Goal: Task Accomplishment & Management: Manage account settings

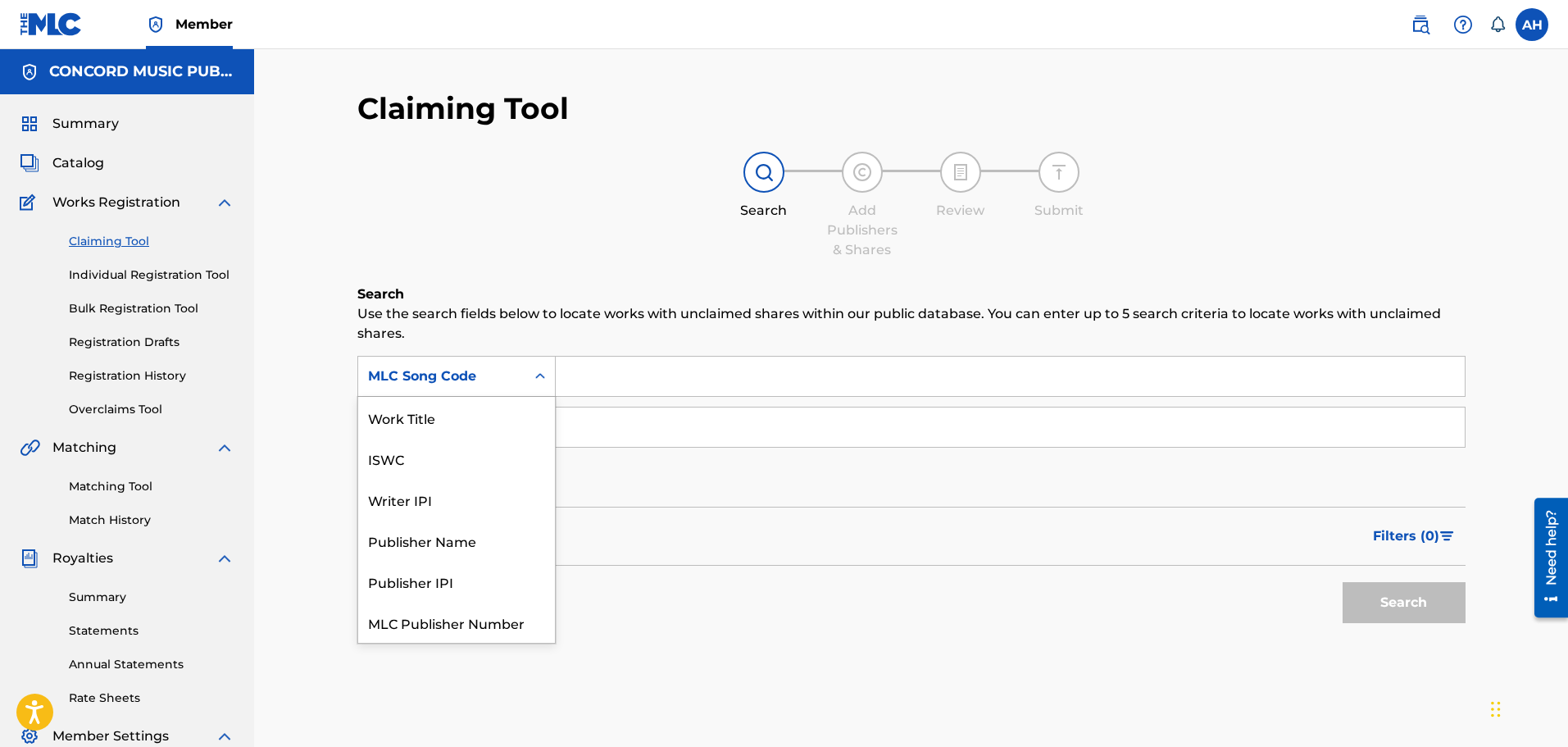
click at [503, 383] on div "MLC Song Code" at bounding box center [441, 376] width 148 height 20
click at [428, 420] on div "Work Title" at bounding box center [456, 417] width 197 height 41
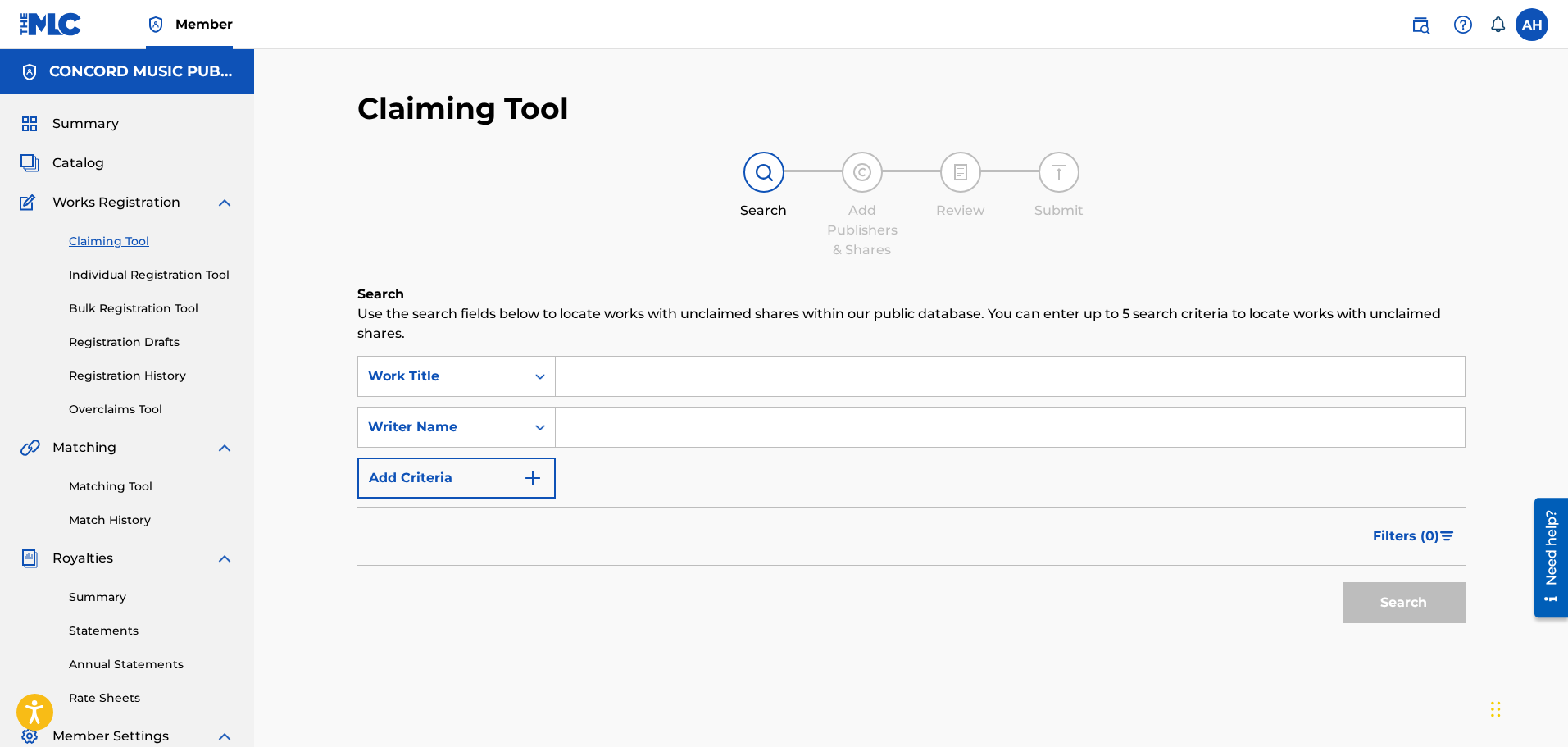
click at [691, 393] on input "Search Form" at bounding box center [1010, 375] width 909 height 39
paste input "BE A LIGHT"
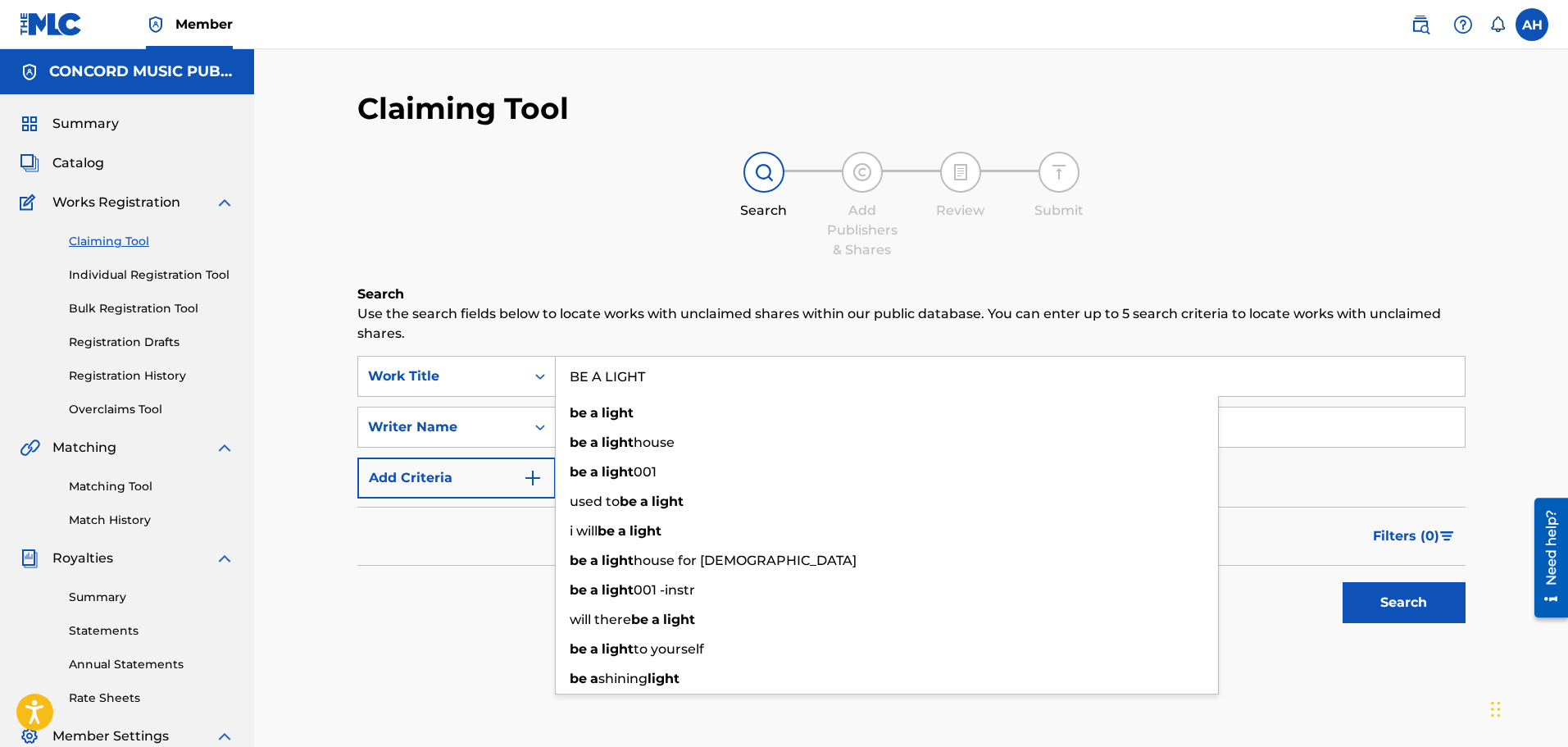
type input "BE A LIGHT"
click at [543, 332] on p "Use the search fields below to locate works with unclaimed shares within our pu…" at bounding box center [911, 323] width 1108 height 39
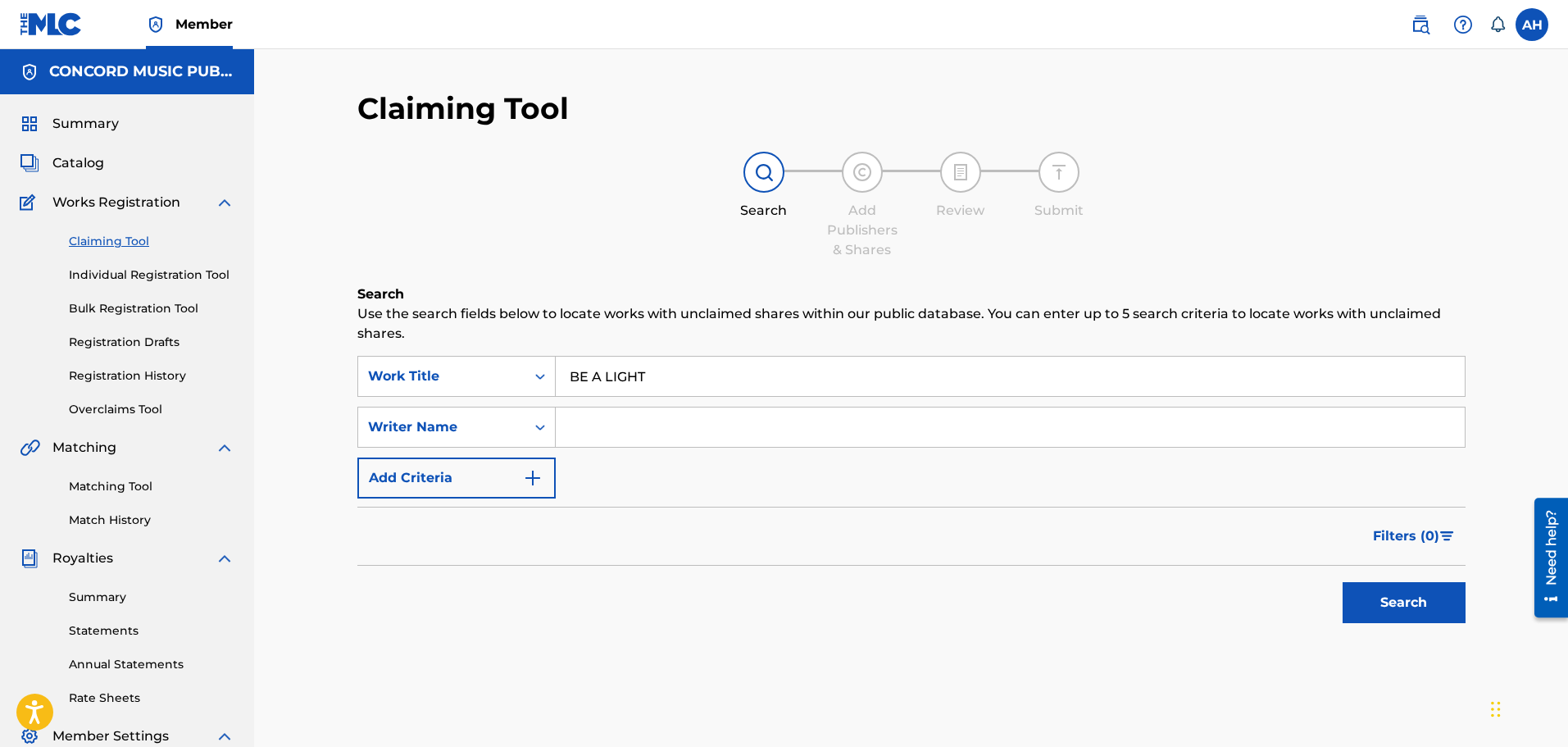
click at [583, 414] on input "Search Form" at bounding box center [1010, 427] width 909 height 39
click at [1387, 591] on button "Search" at bounding box center [1404, 602] width 123 height 41
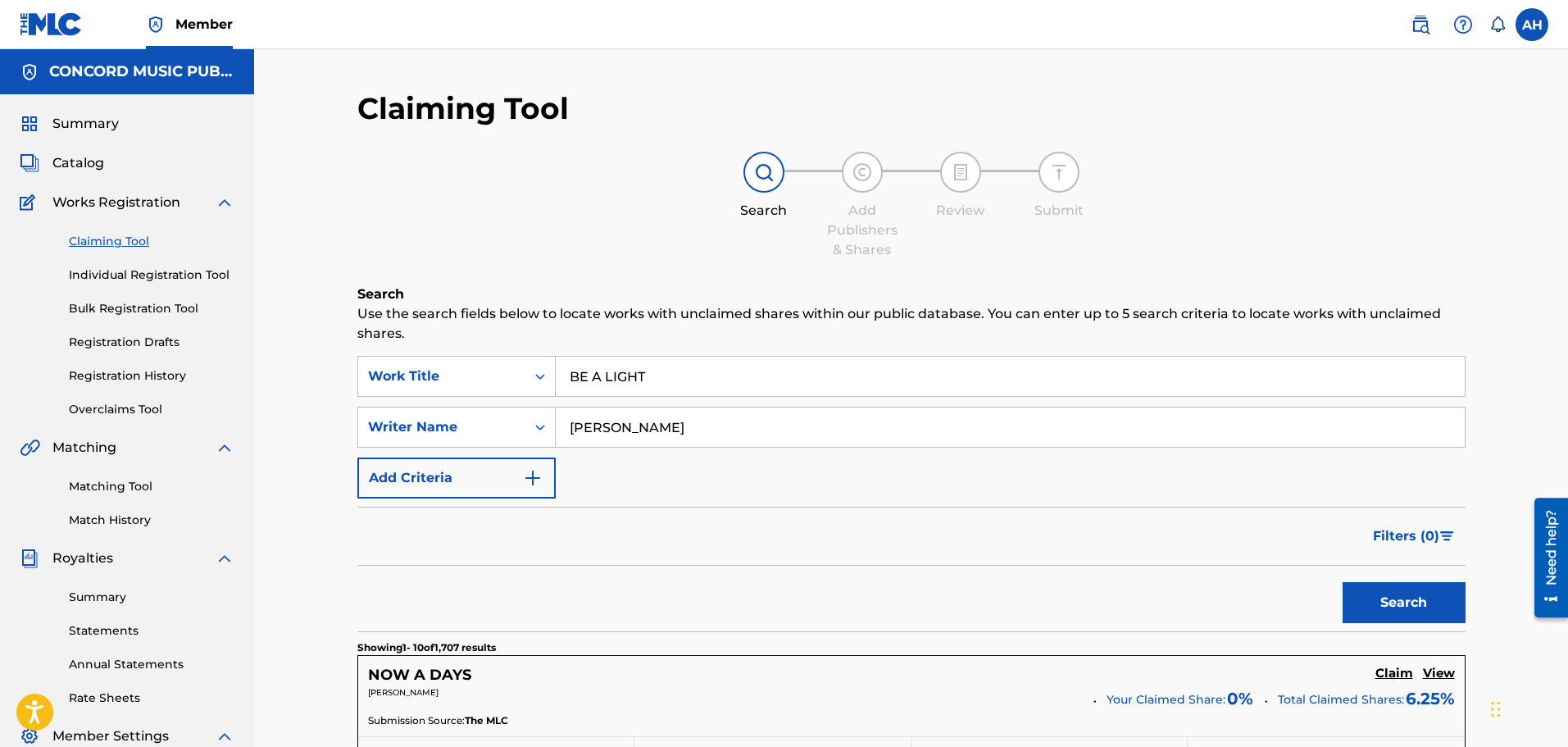
click at [627, 432] on input "[PERSON_NAME]" at bounding box center [1010, 427] width 909 height 39
type input "m"
type input "[PERSON_NAME]"
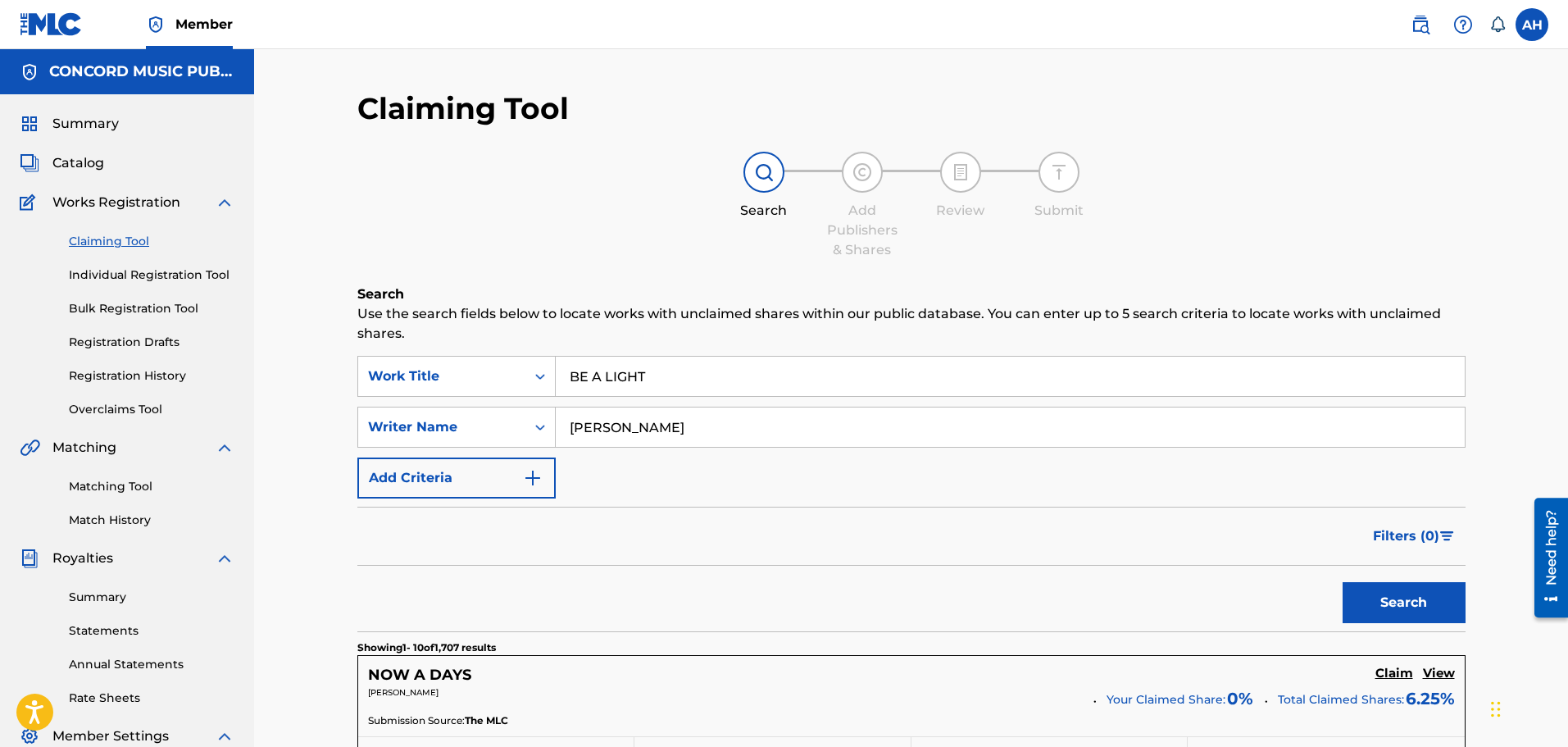
click at [1343, 582] on button "Search" at bounding box center [1404, 602] width 123 height 41
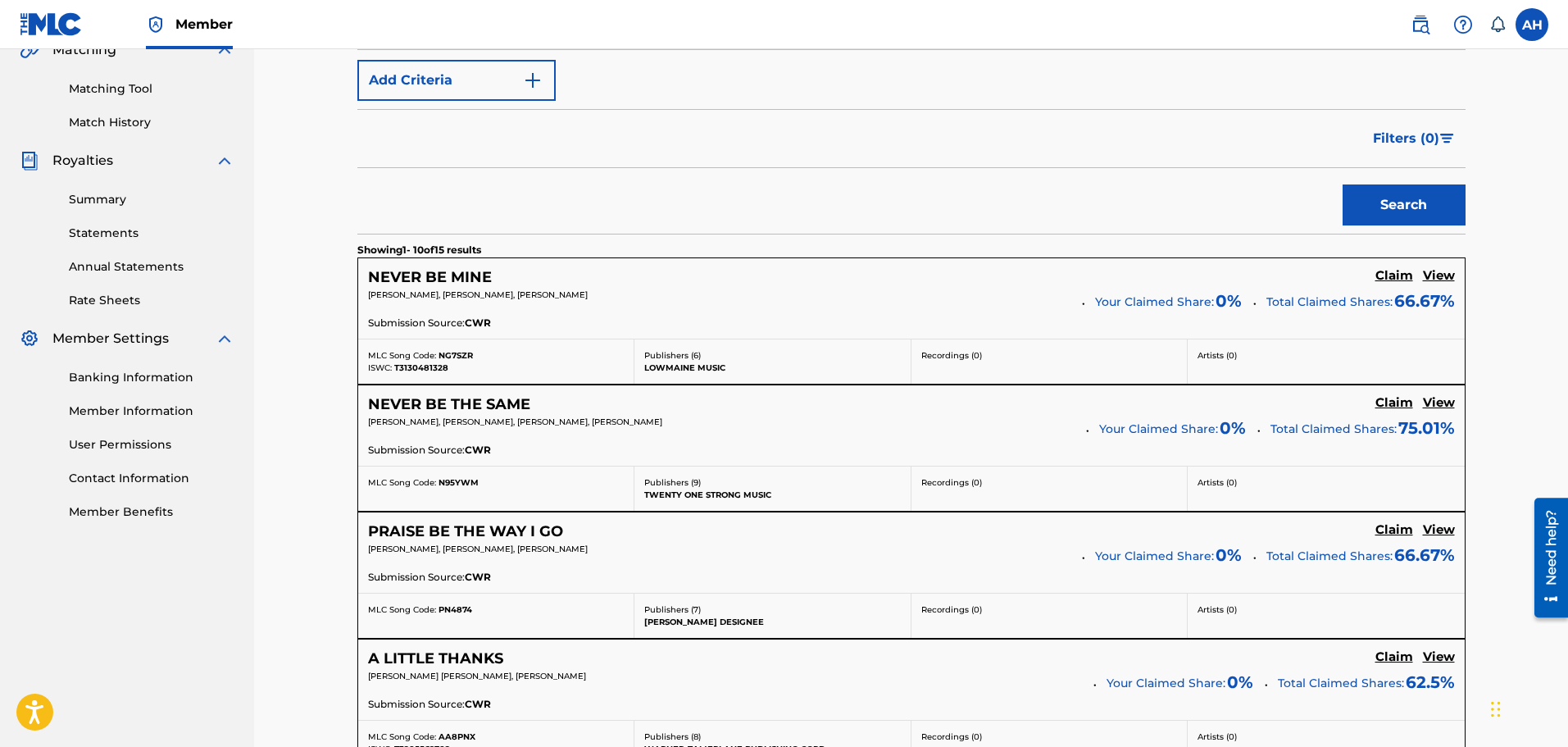
scroll to position [82, 0]
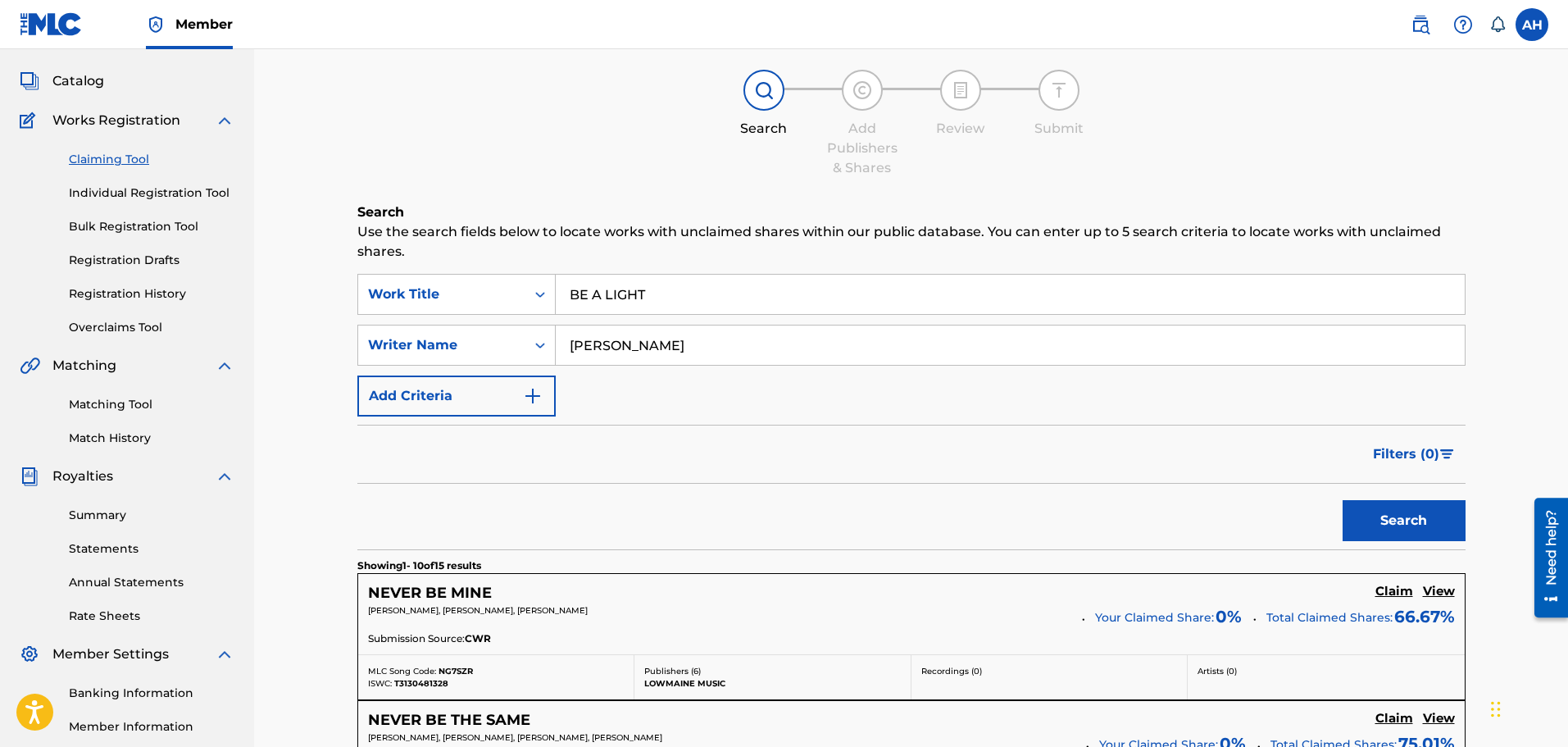
click at [151, 196] on link "Individual Registration Tool" at bounding box center [151, 193] width 166 height 17
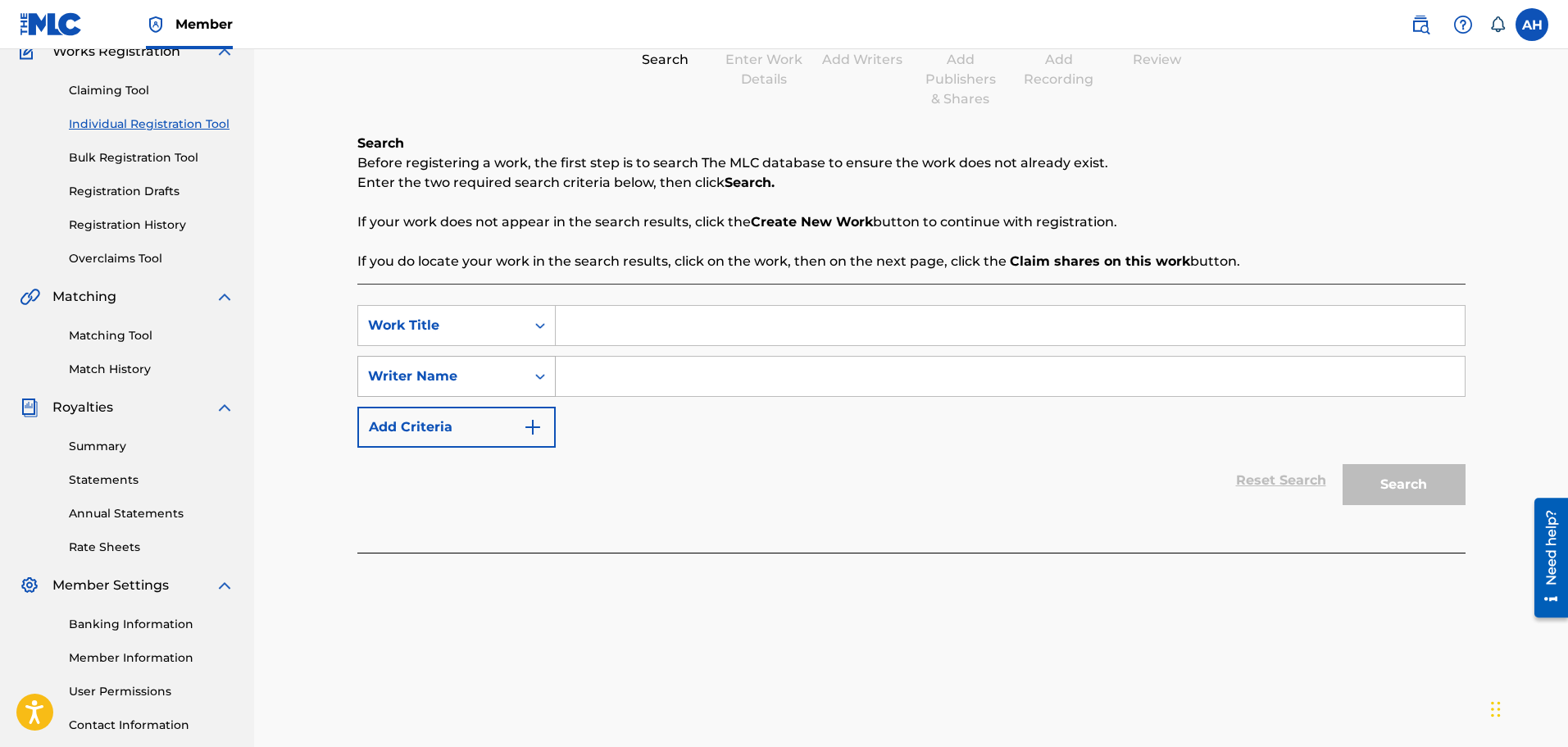
scroll to position [164, 0]
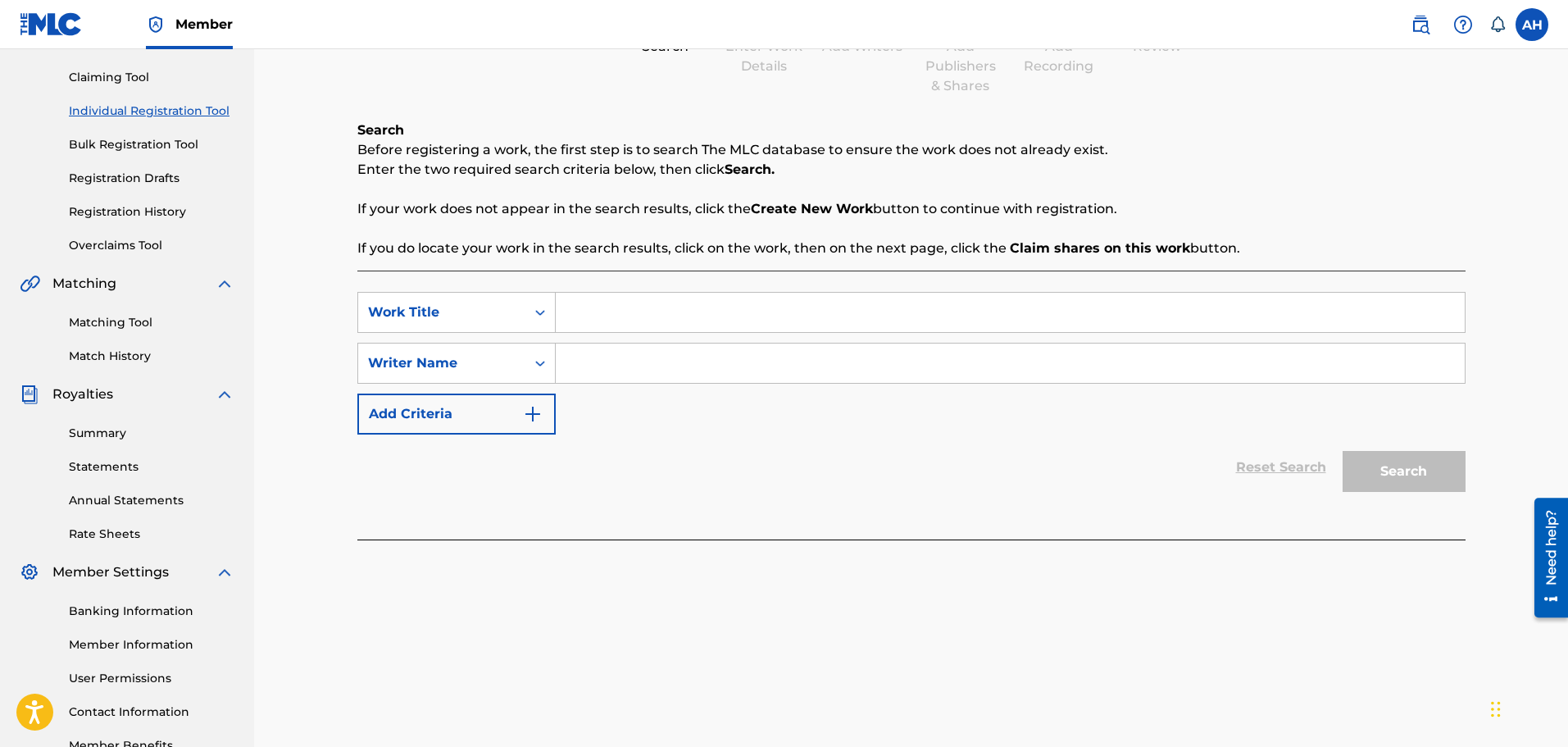
click at [600, 314] on input "Search Form" at bounding box center [1010, 312] width 909 height 39
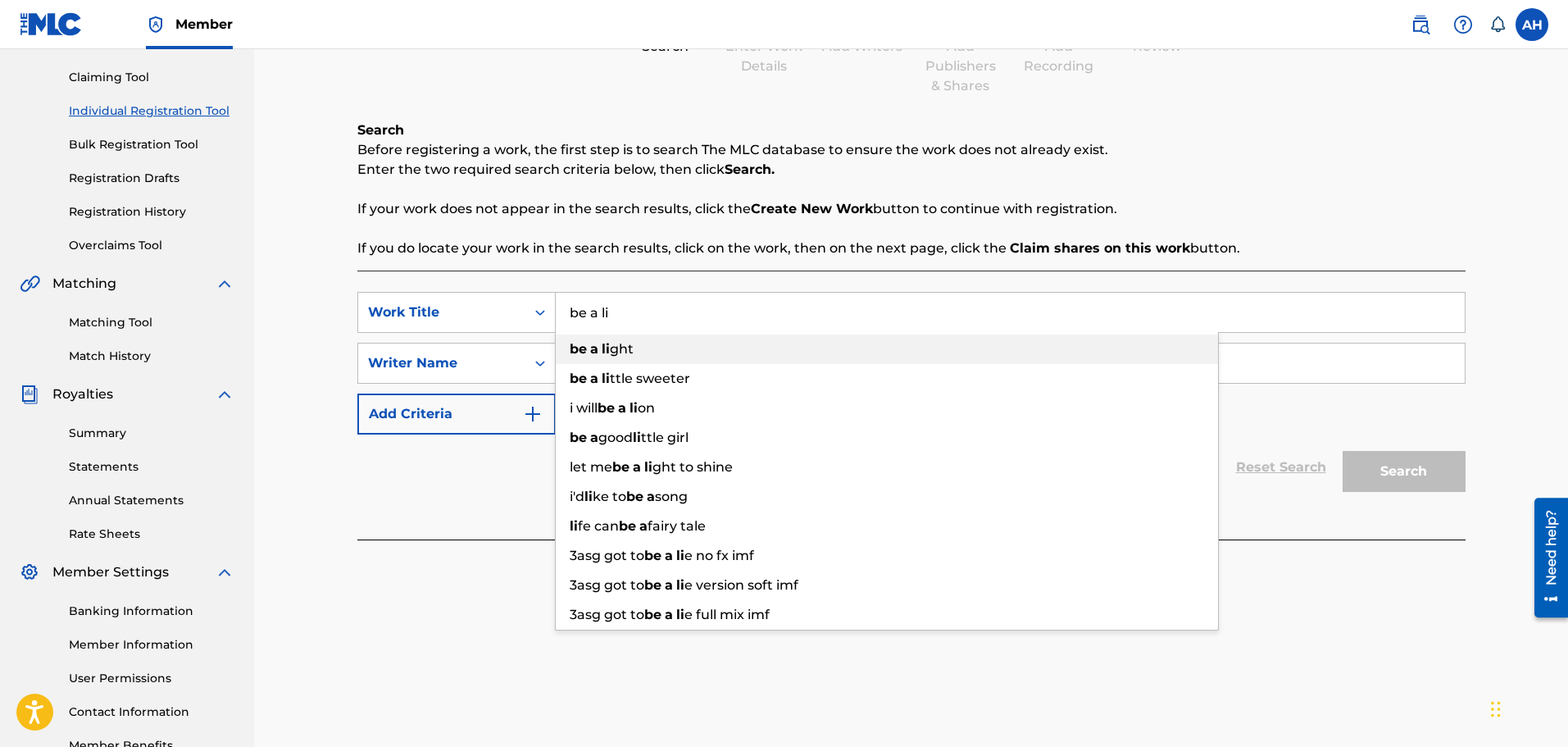
click at [575, 347] on strong "be" at bounding box center [578, 349] width 17 height 15
type input "be a light"
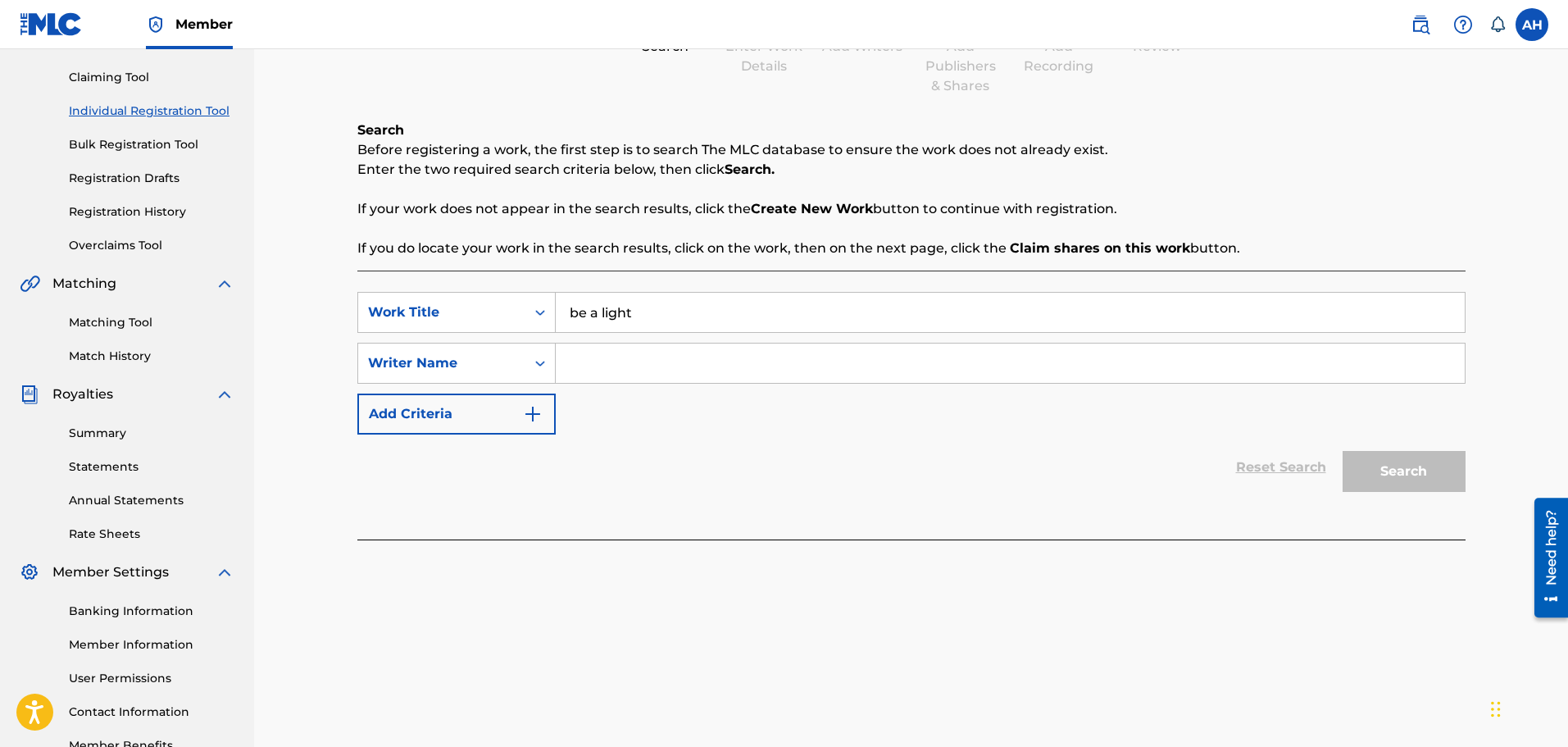
click at [609, 385] on div "SearchWithCriteria1c941ddc-0aa5-40ac-9d0a-9774f080fa3d Work Title be a light Se…" at bounding box center [911, 363] width 1108 height 143
click at [598, 368] on input "Search Form" at bounding box center [1010, 363] width 909 height 39
type input "[PERSON_NAME]"
click at [1343, 451] on button "Search" at bounding box center [1404, 471] width 123 height 41
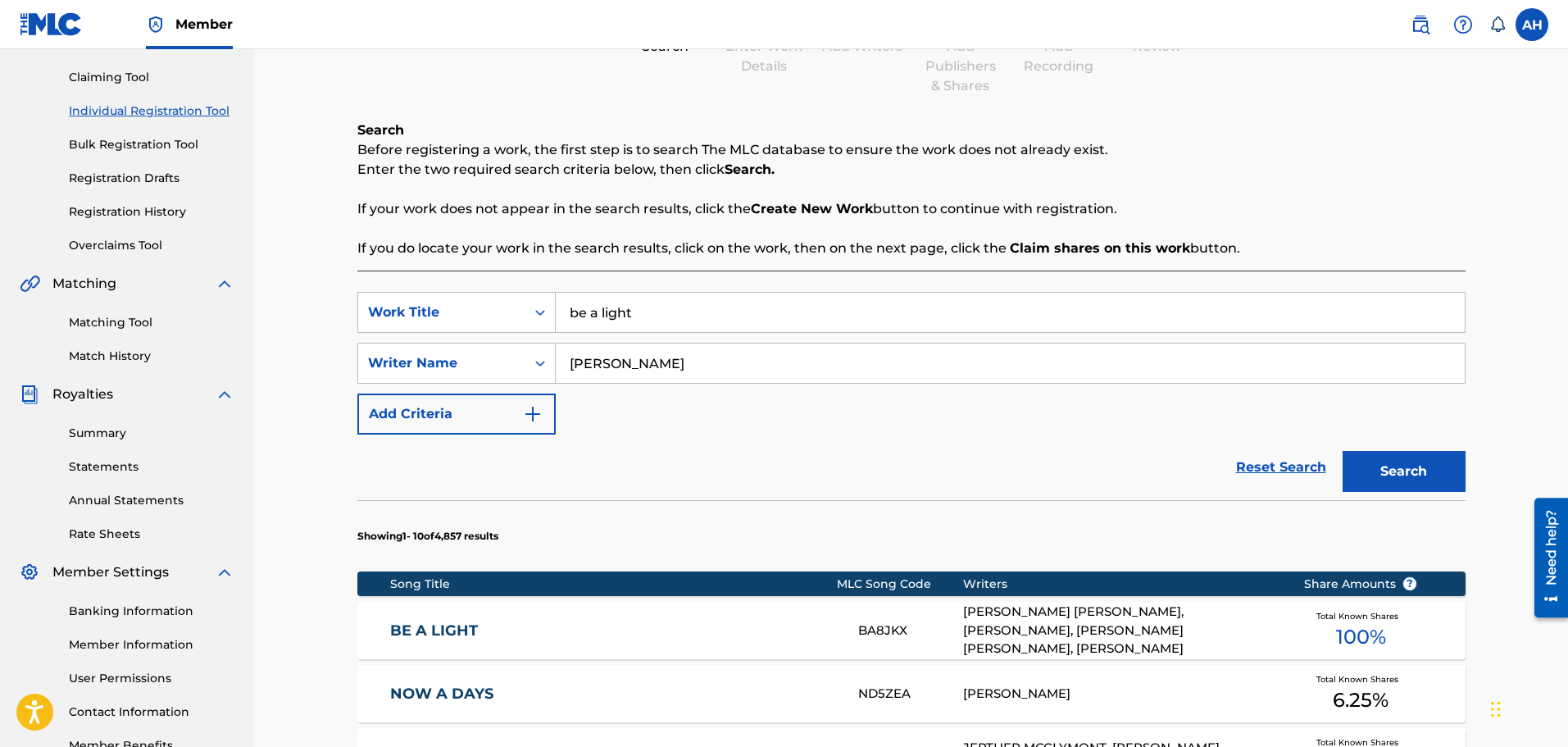
click at [774, 611] on div "BE A LIGHT BA8JKX [PERSON_NAME] [PERSON_NAME], [PERSON_NAME], [PERSON_NAME] [PE…" at bounding box center [911, 631] width 1108 height 57
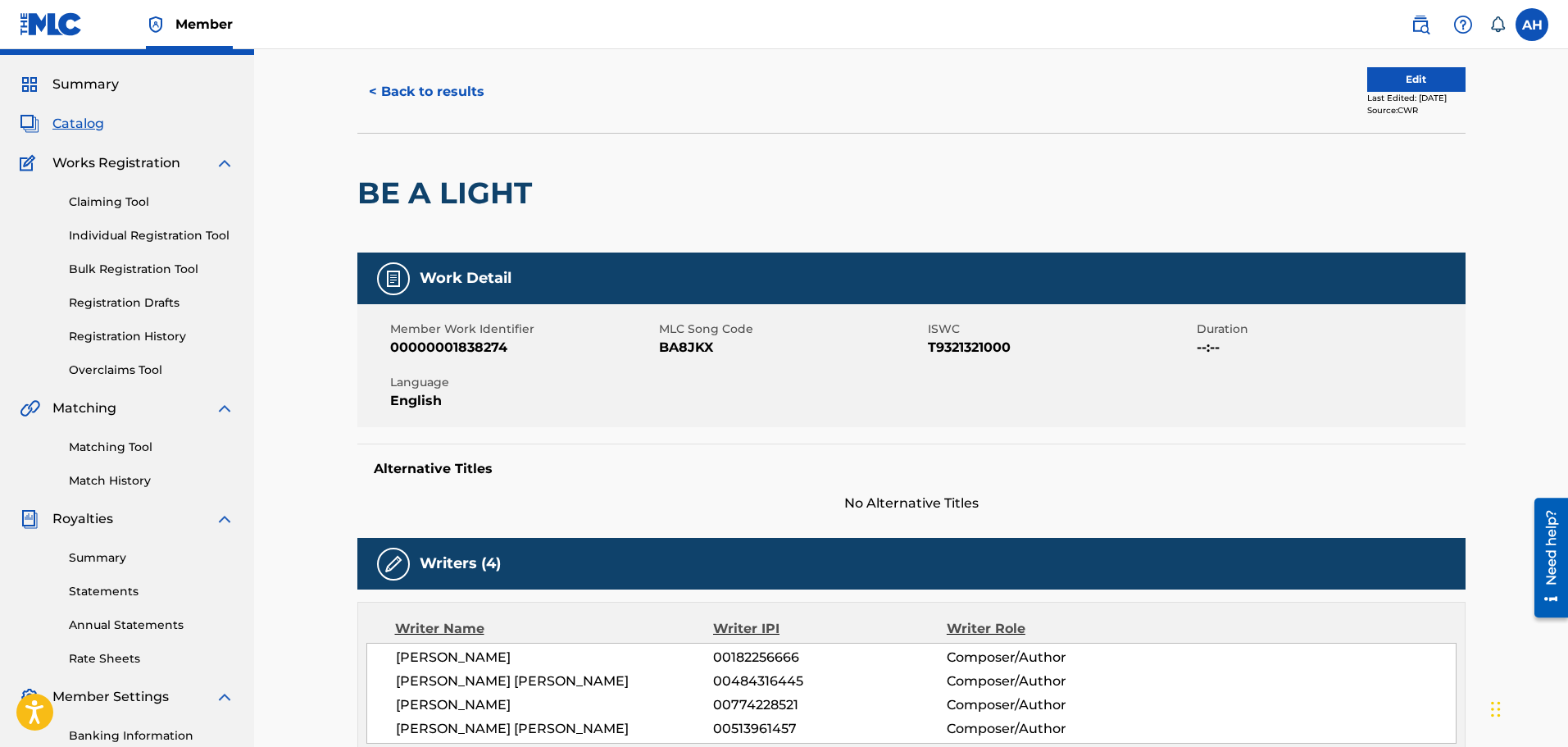
scroll to position [38, 0]
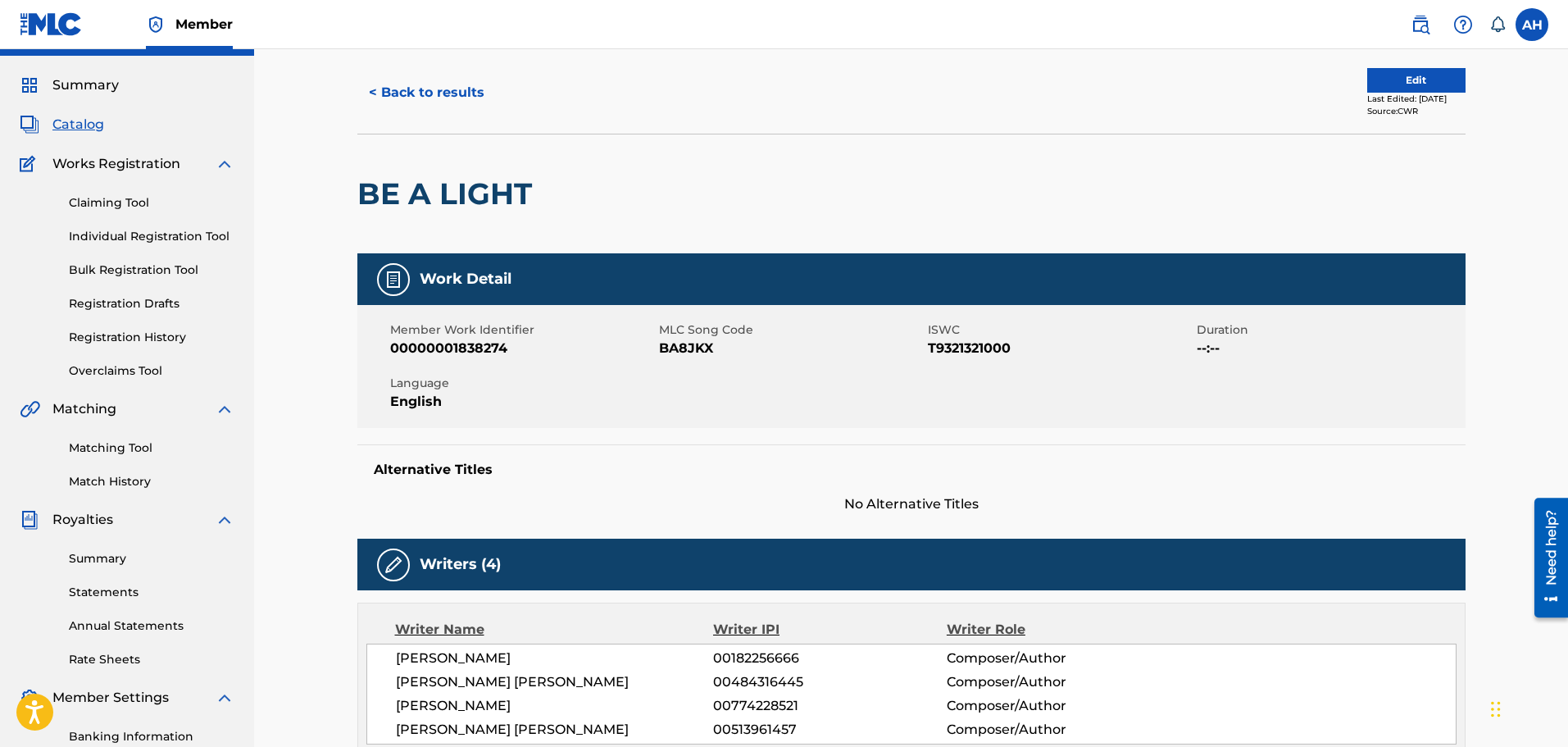
click at [1376, 70] on button "Edit" at bounding box center [1416, 80] width 98 height 25
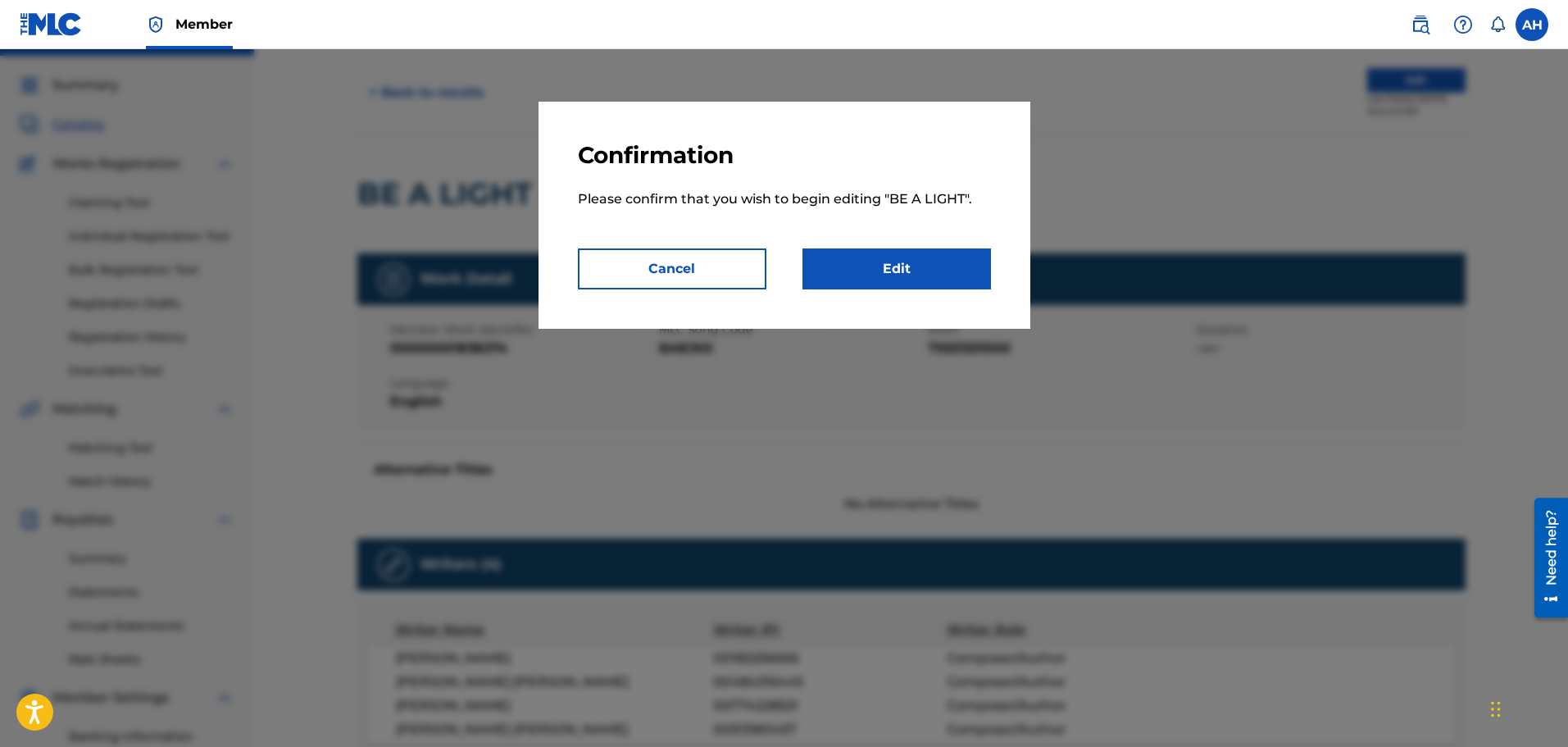
click at [854, 258] on link "Edit" at bounding box center [896, 269] width 189 height 41
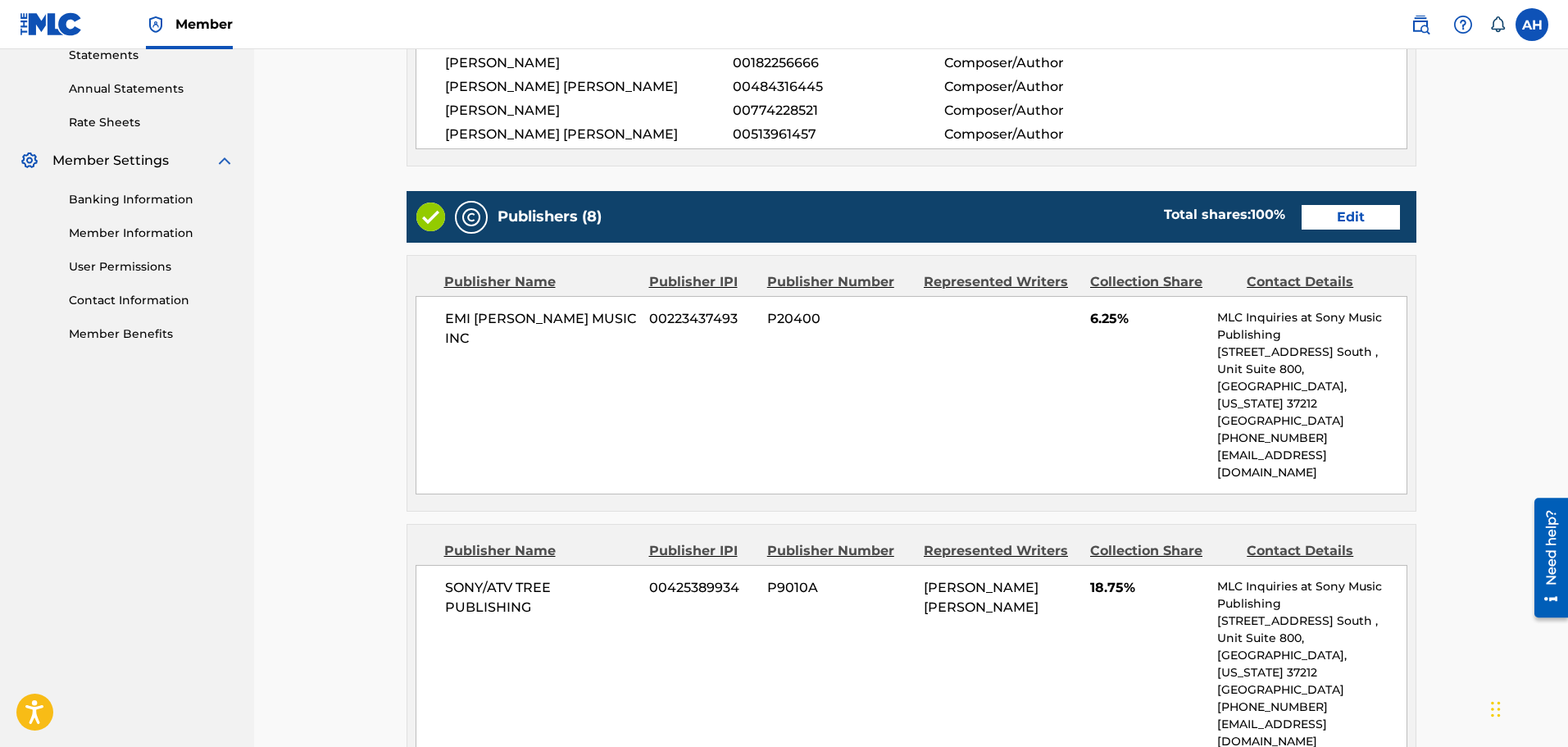
scroll to position [574, 0]
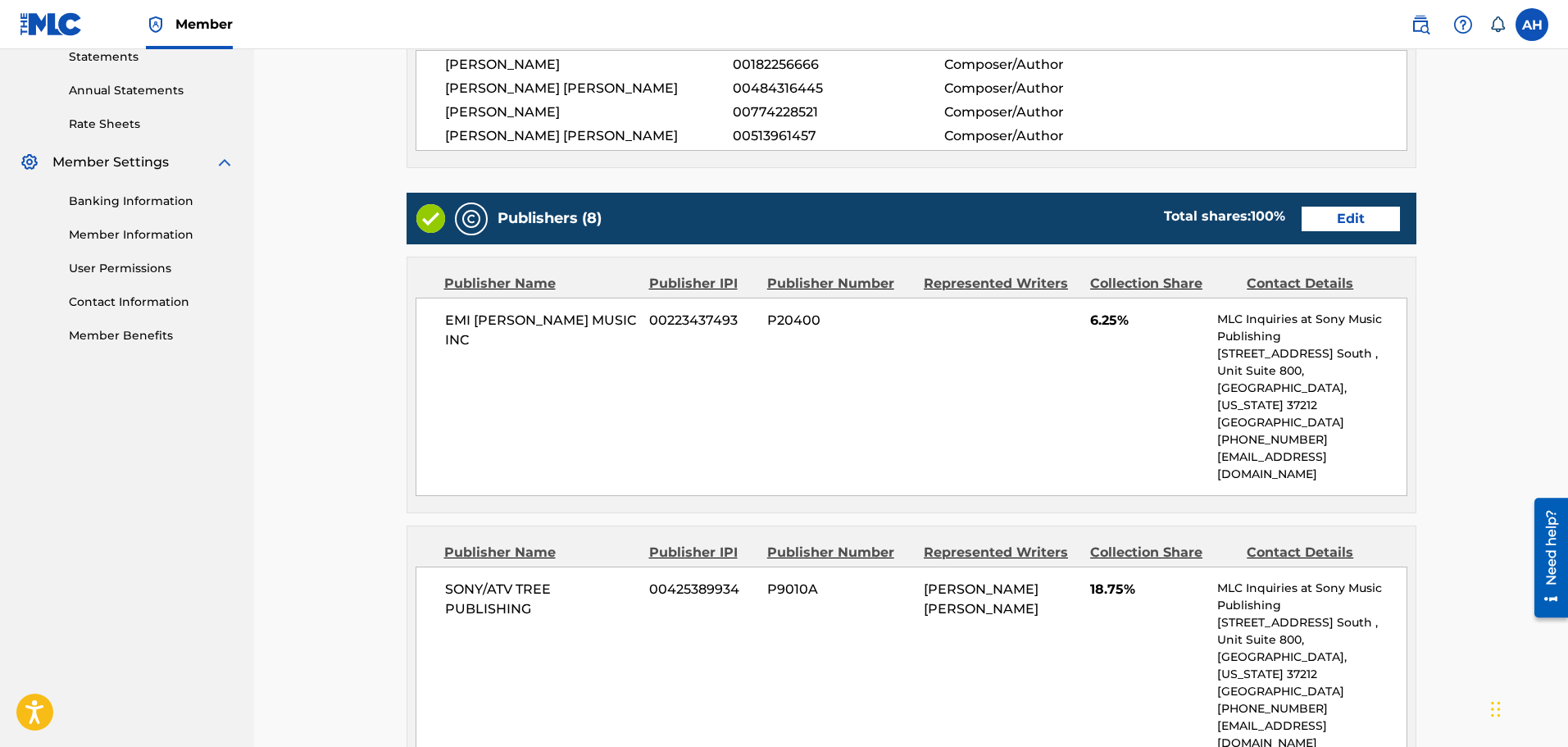
click at [1343, 222] on link "Edit" at bounding box center [1351, 219] width 98 height 25
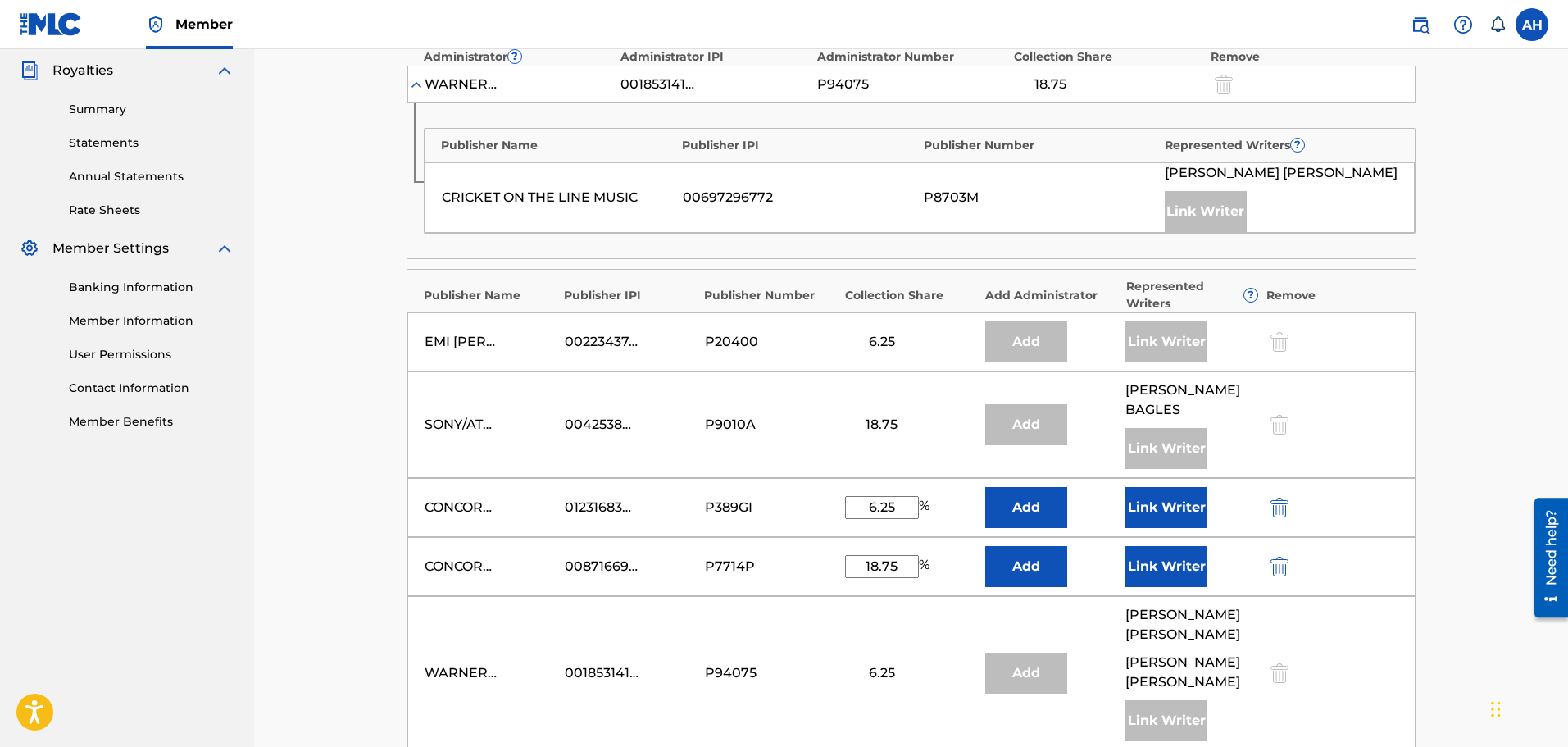
scroll to position [492, 0]
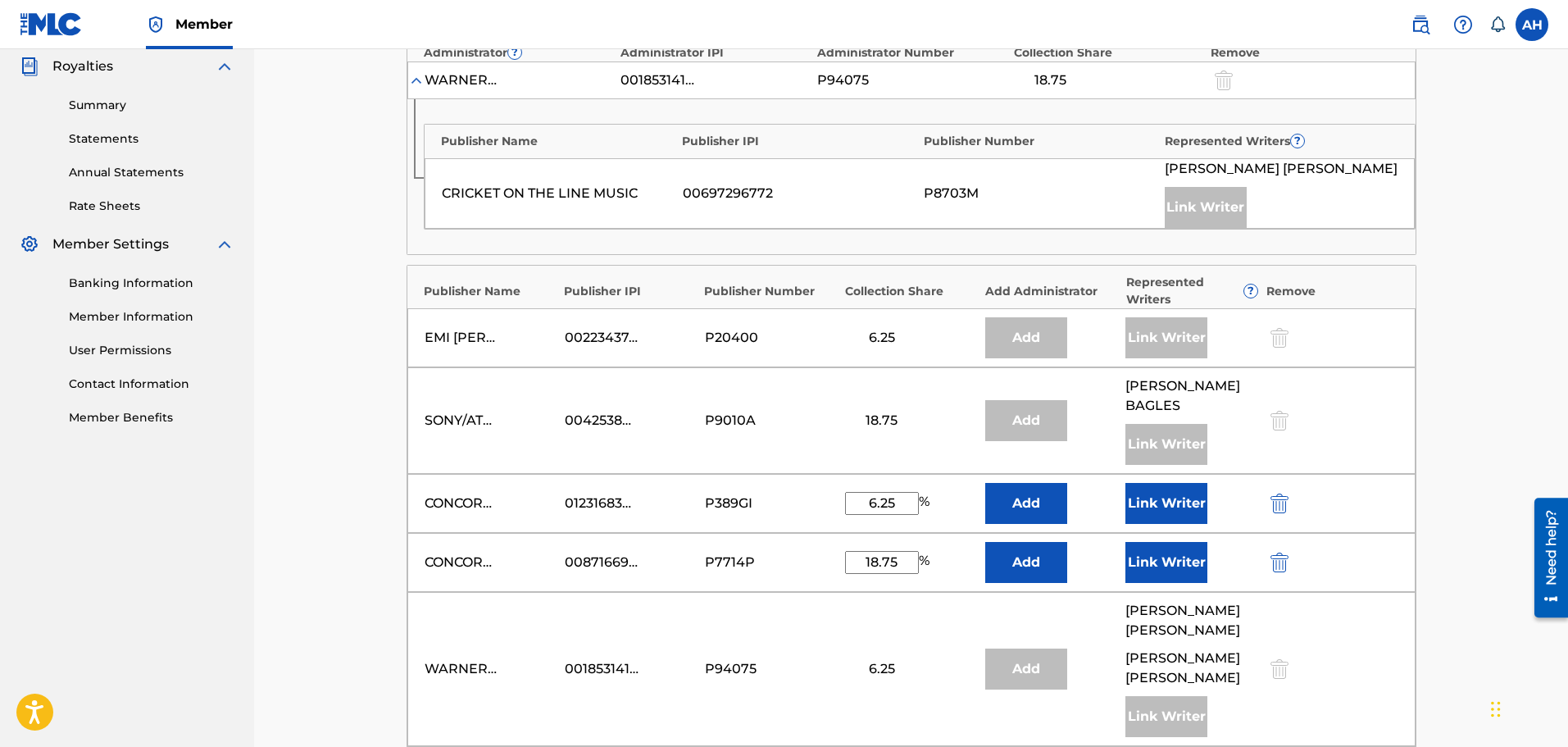
click at [1170, 556] on button "Link Writer" at bounding box center [1167, 562] width 82 height 41
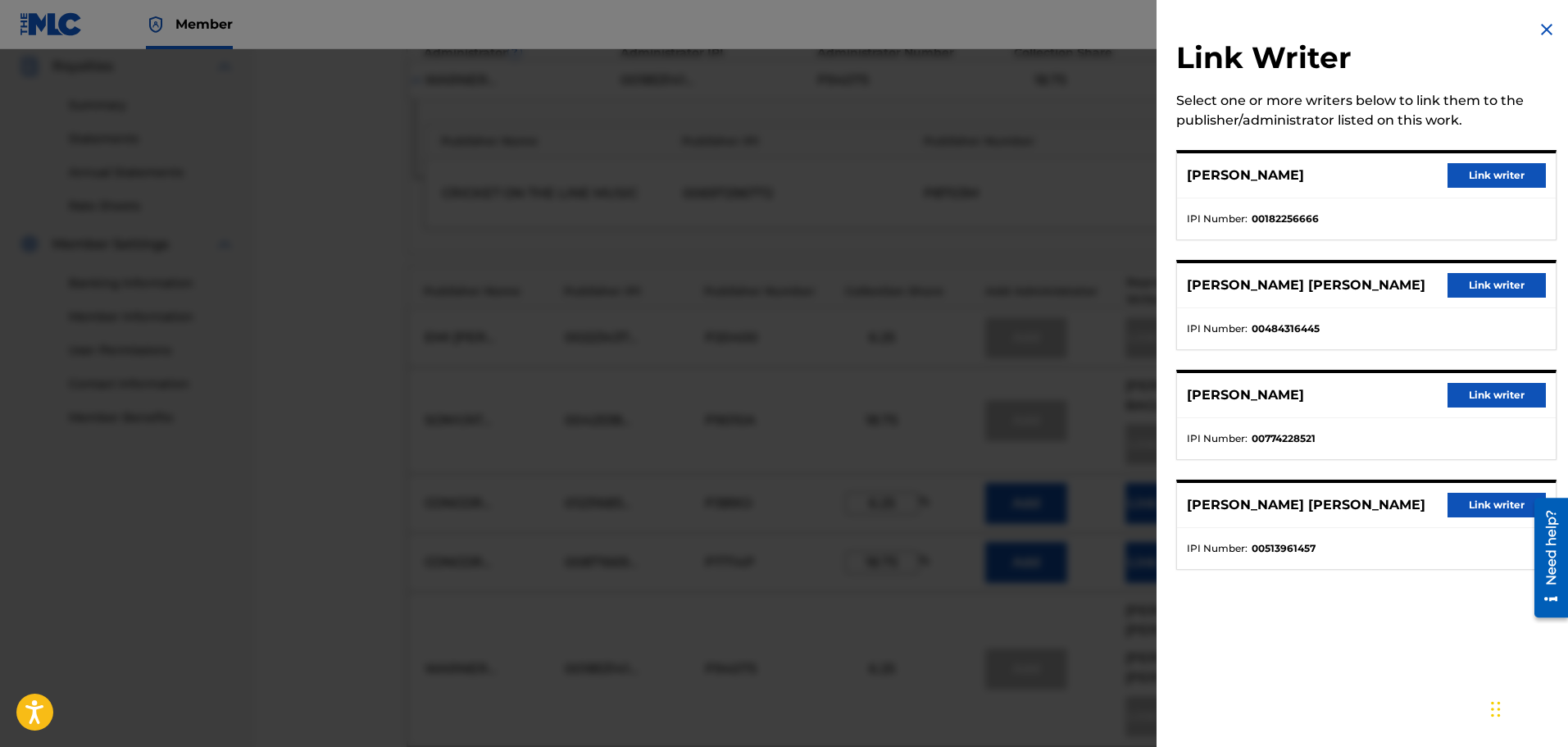
click at [1494, 401] on button "Link writer" at bounding box center [1497, 395] width 98 height 25
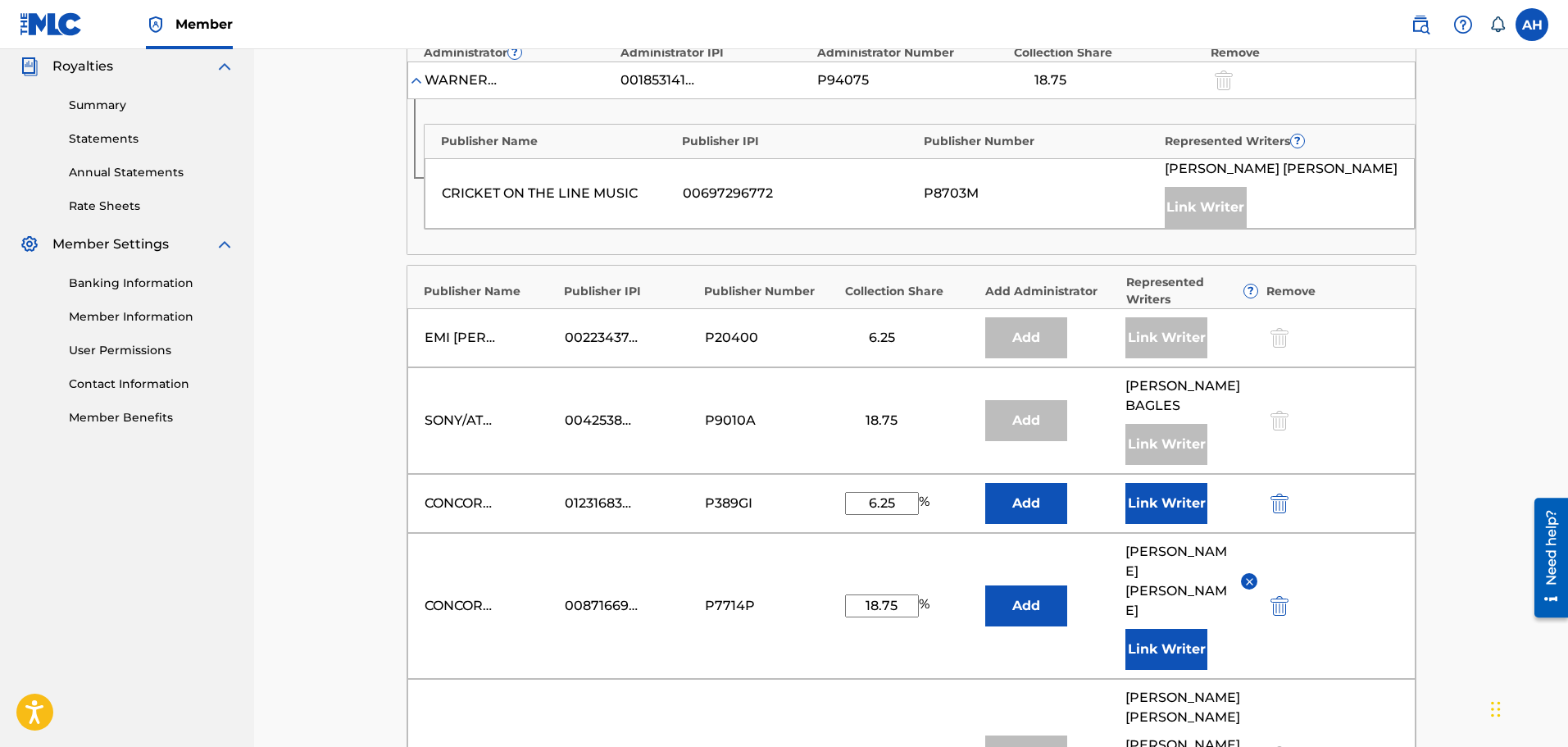
click at [1148, 500] on button "Link Writer" at bounding box center [1167, 503] width 82 height 41
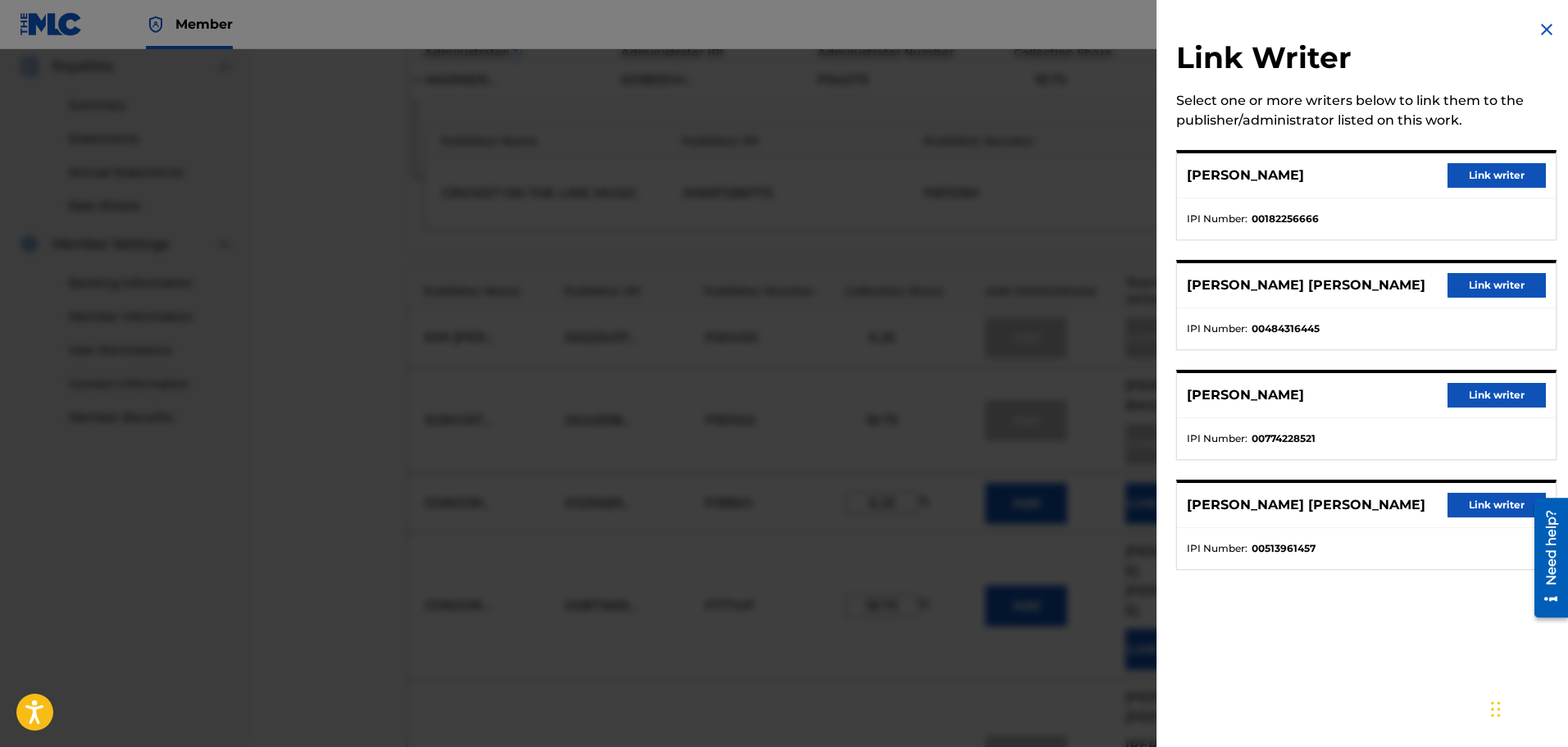
click at [1491, 491] on div "[PERSON_NAME] [PERSON_NAME] Link writer" at bounding box center [1367, 505] width 379 height 45
click at [1492, 503] on button "Link writer" at bounding box center [1497, 505] width 98 height 25
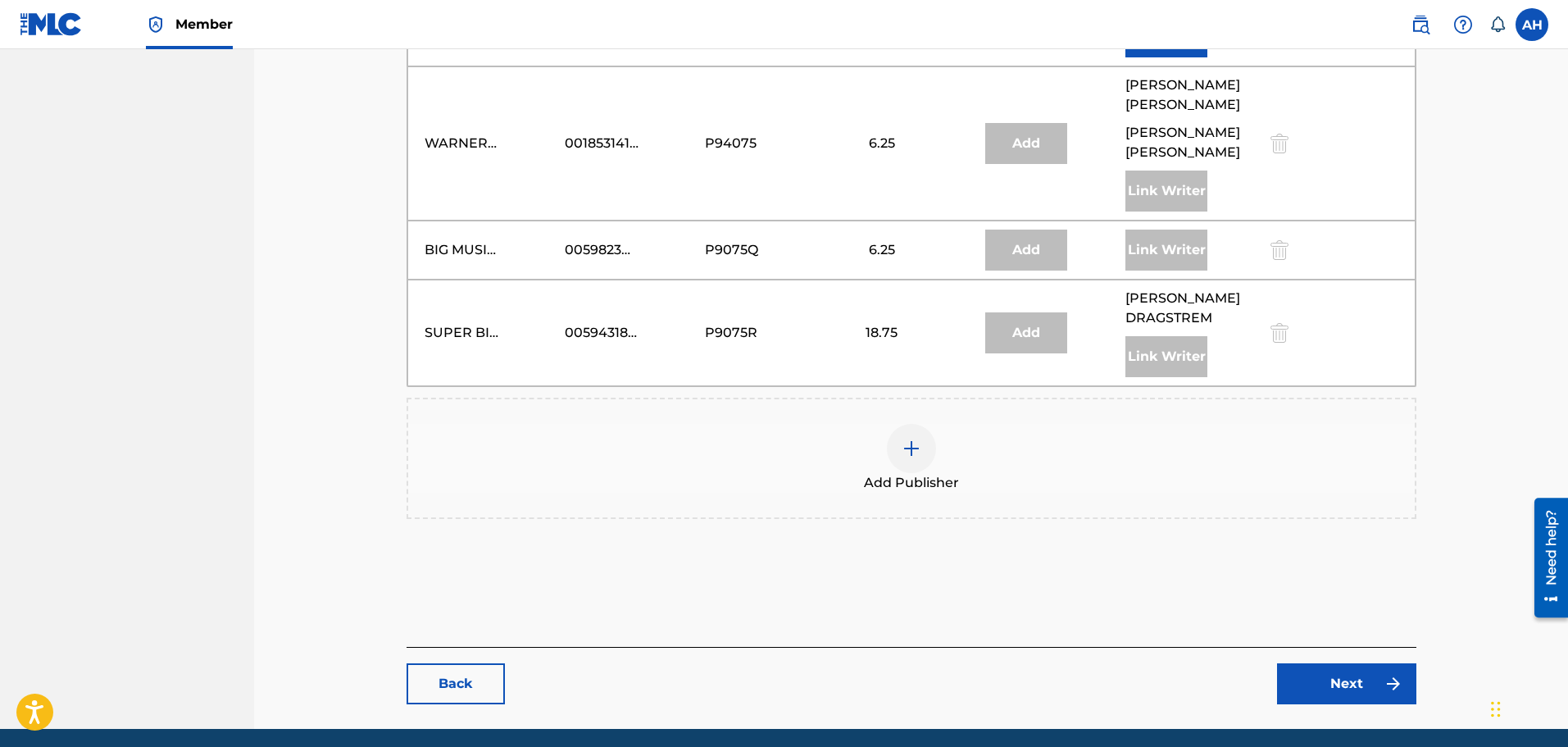
scroll to position [1154, 0]
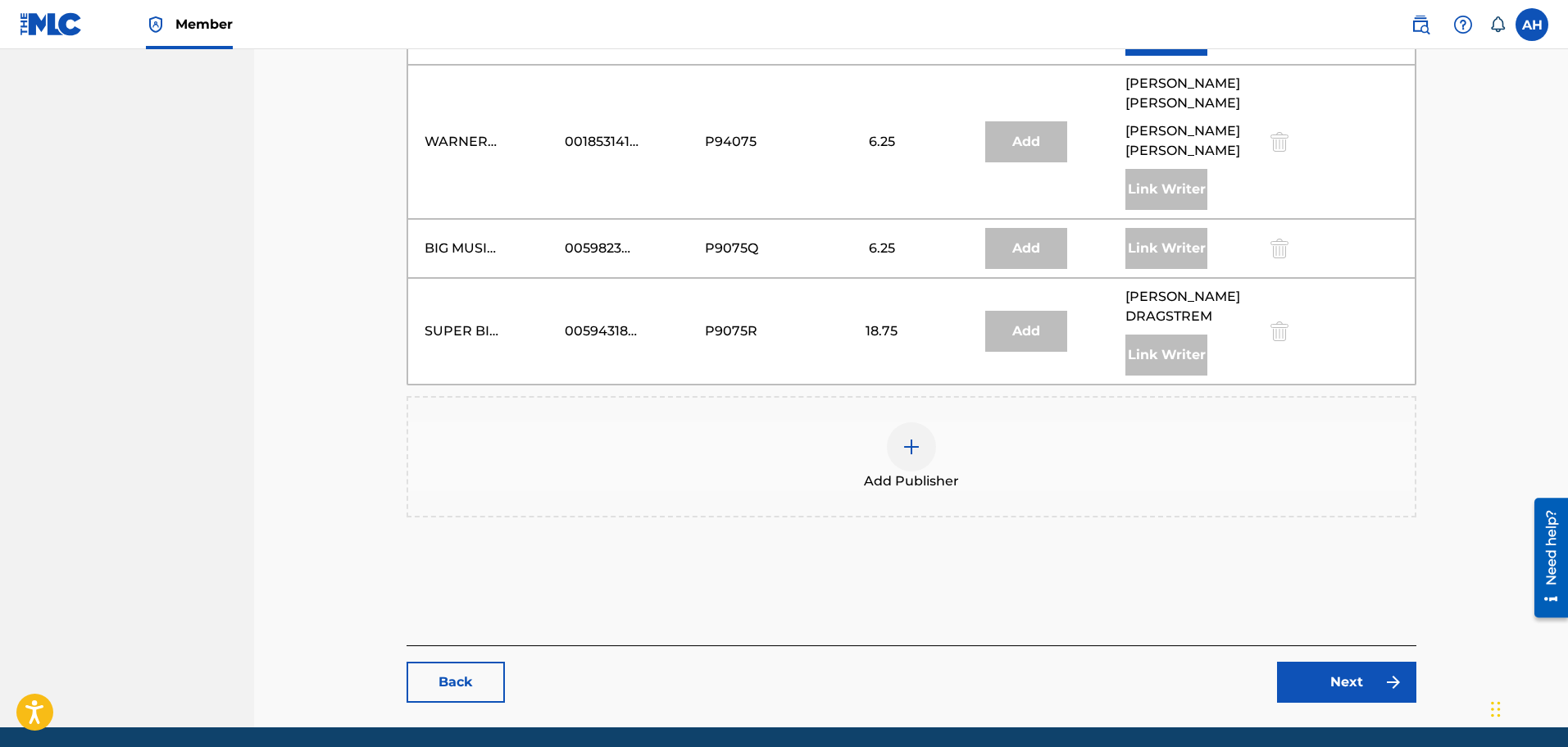
click at [1363, 661] on link "Next" at bounding box center [1347, 681] width 139 height 41
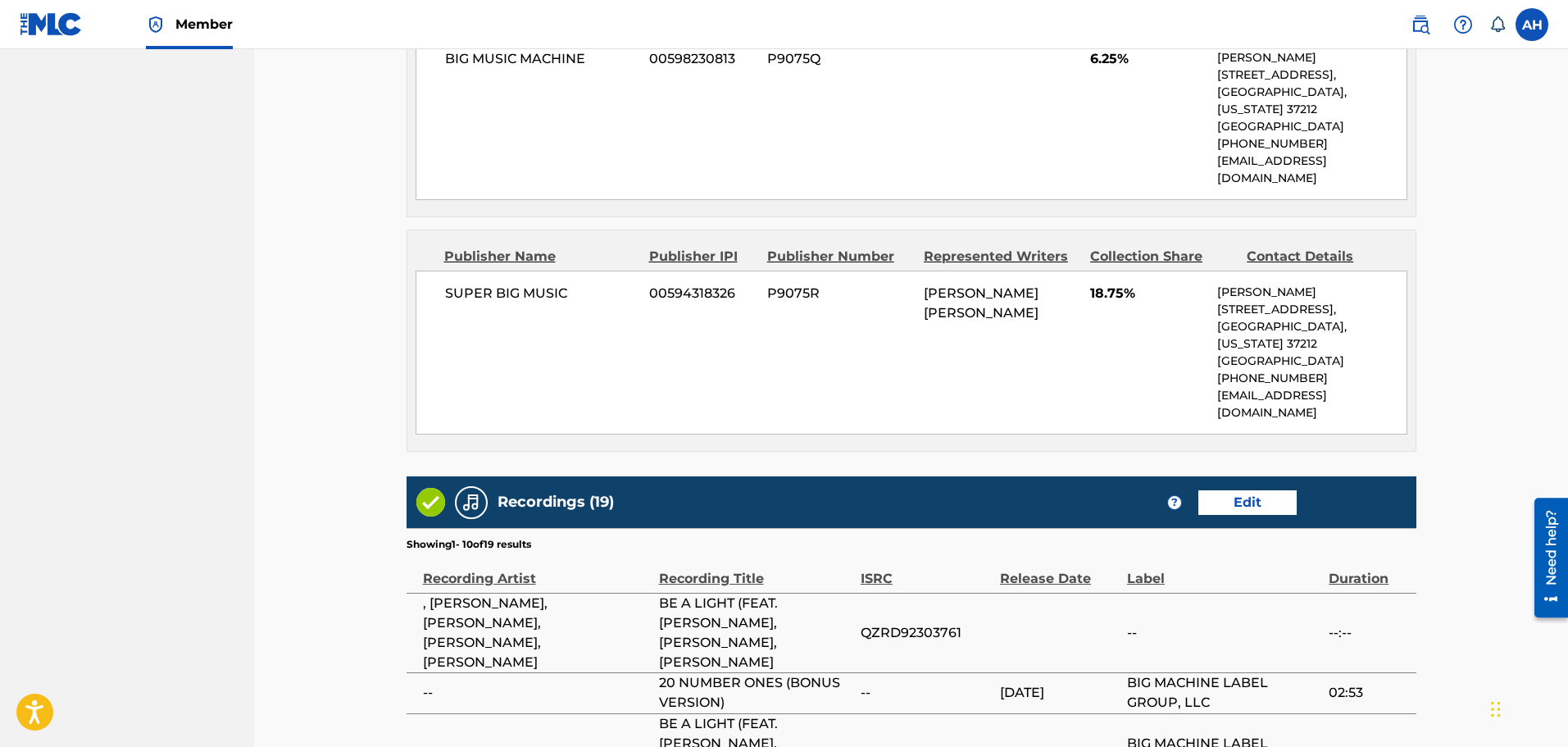
scroll to position [2643, 0]
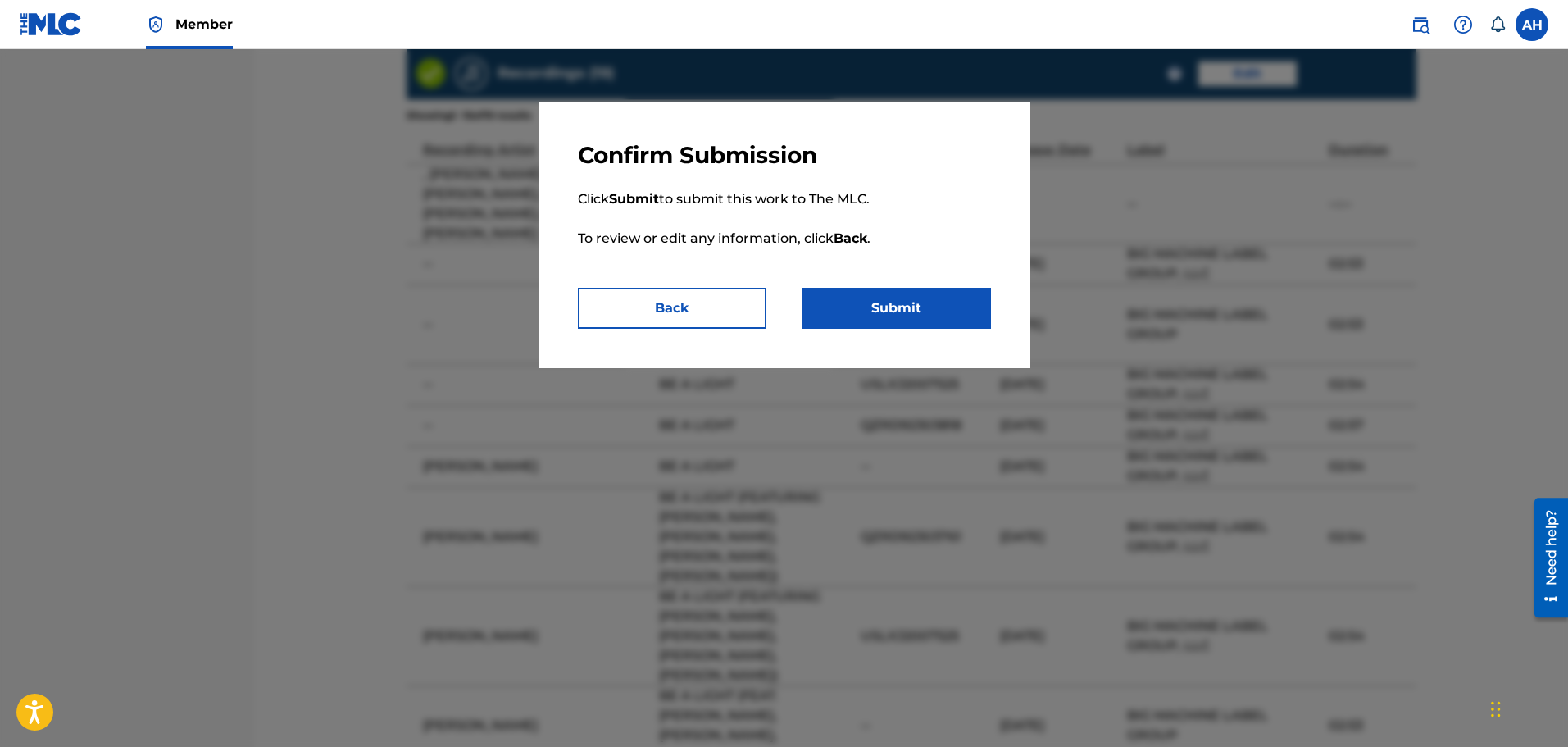
click at [850, 314] on button "Submit" at bounding box center [896, 308] width 189 height 41
